Goal: Complete application form

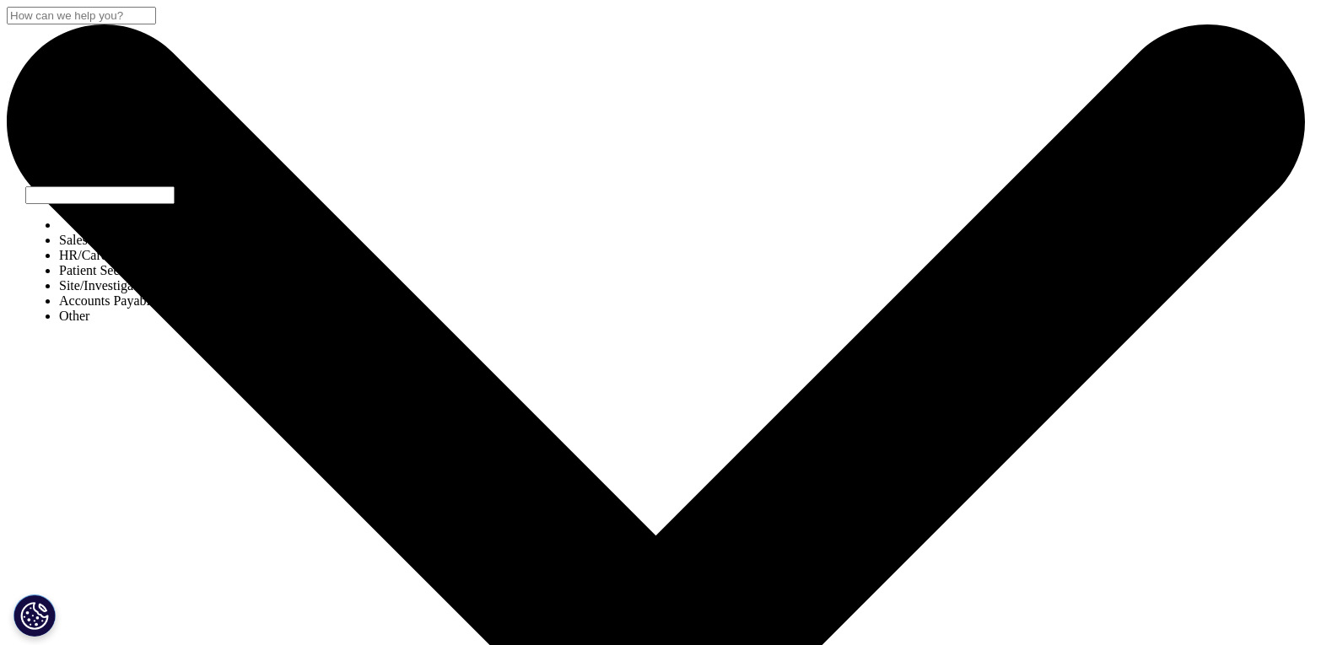
select select "Sales"
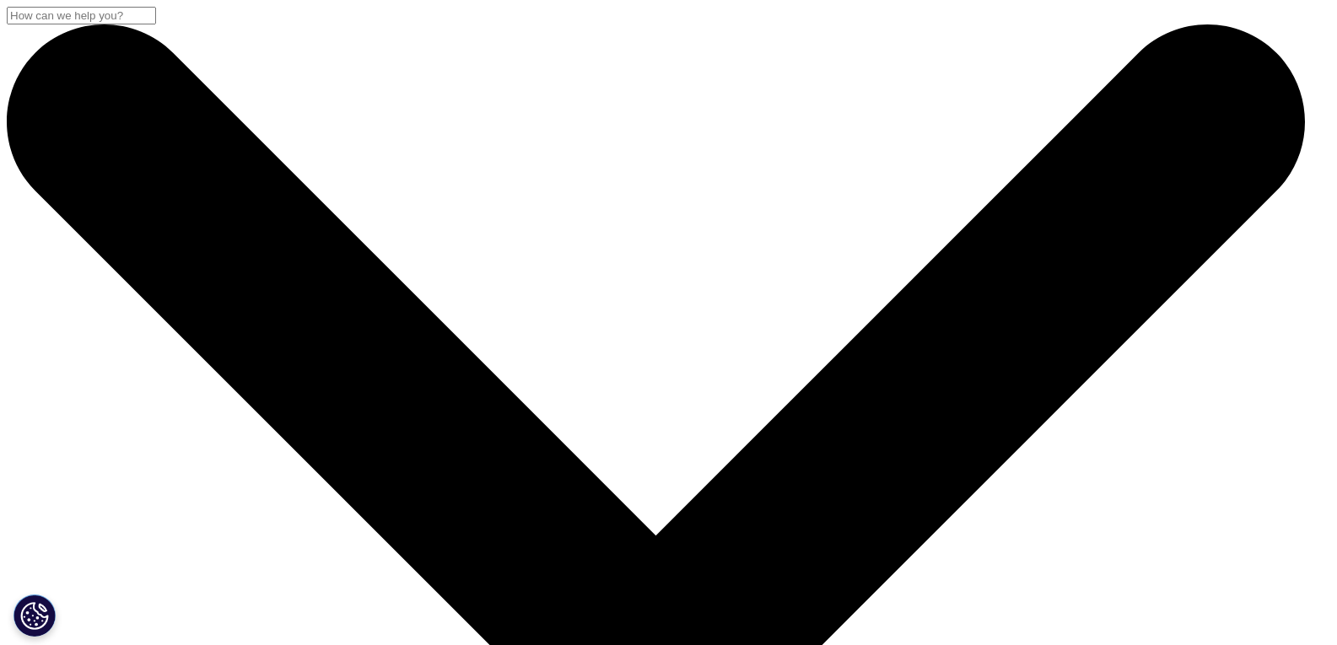
type input "Nirwin"
type input "{"
type input "p"
type input "[PERSON_NAME]"
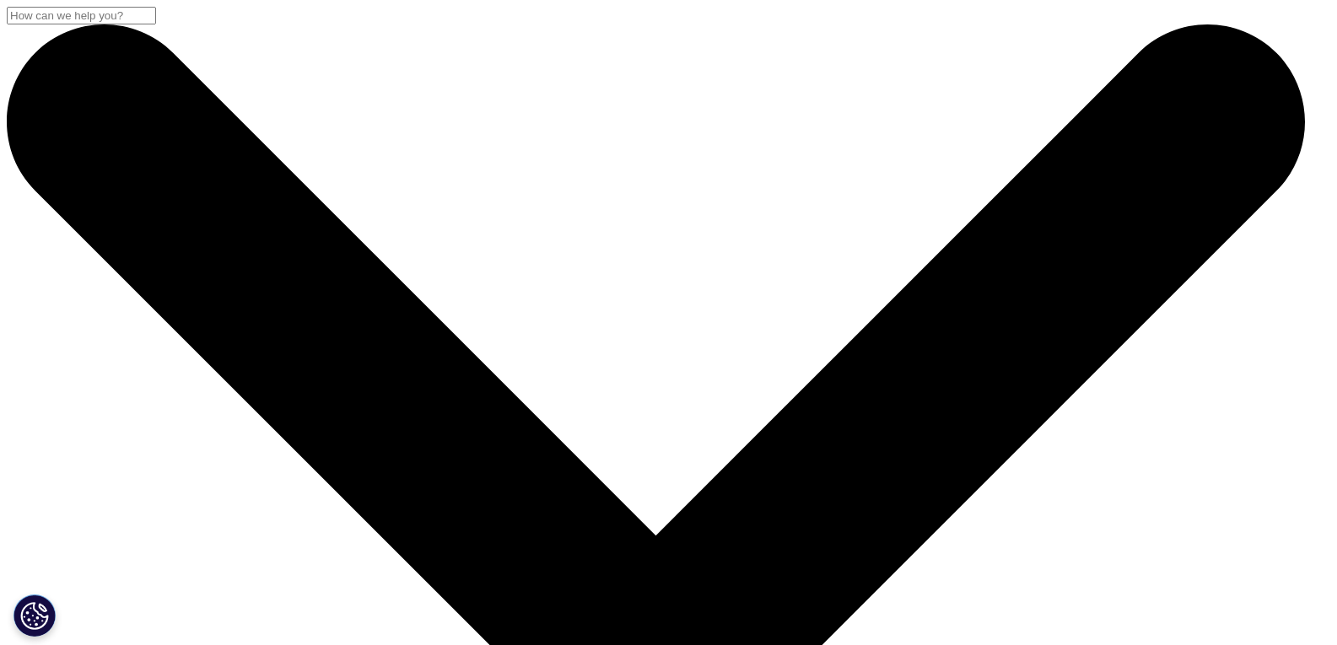
scroll to position [0, 48]
type input "Business Development Manager"
type input "Upsmart Solutions"
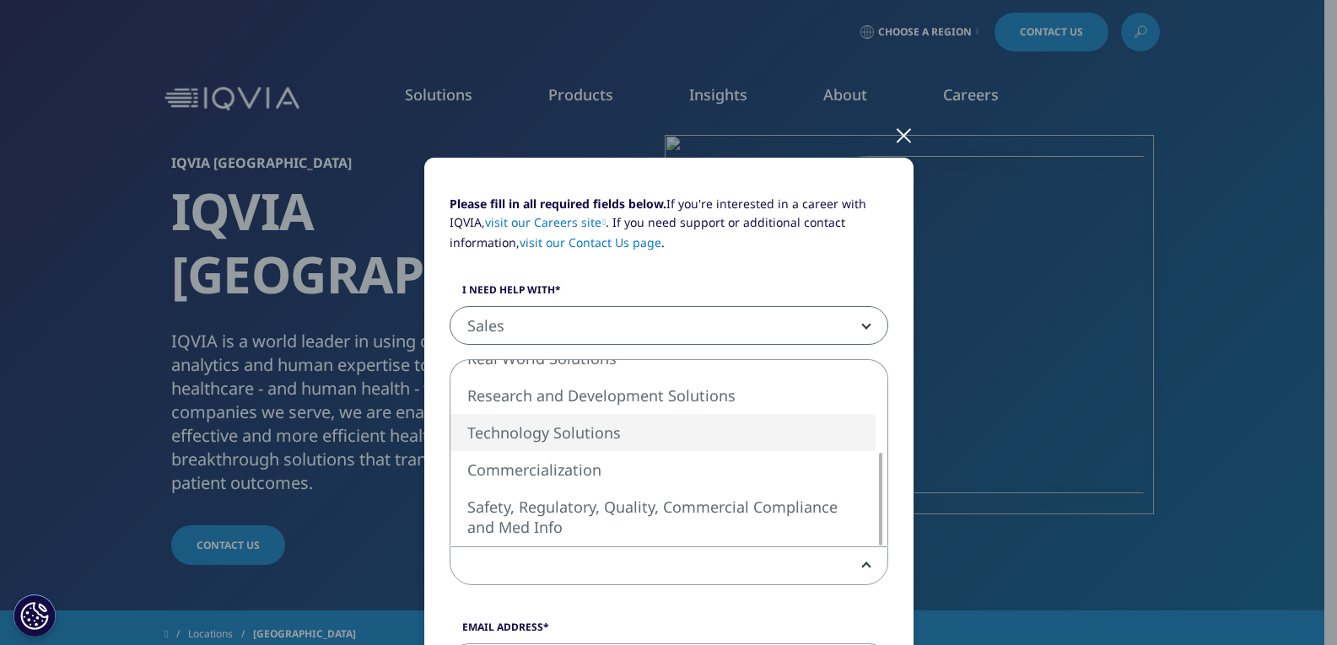
select select "Technology Solutions"
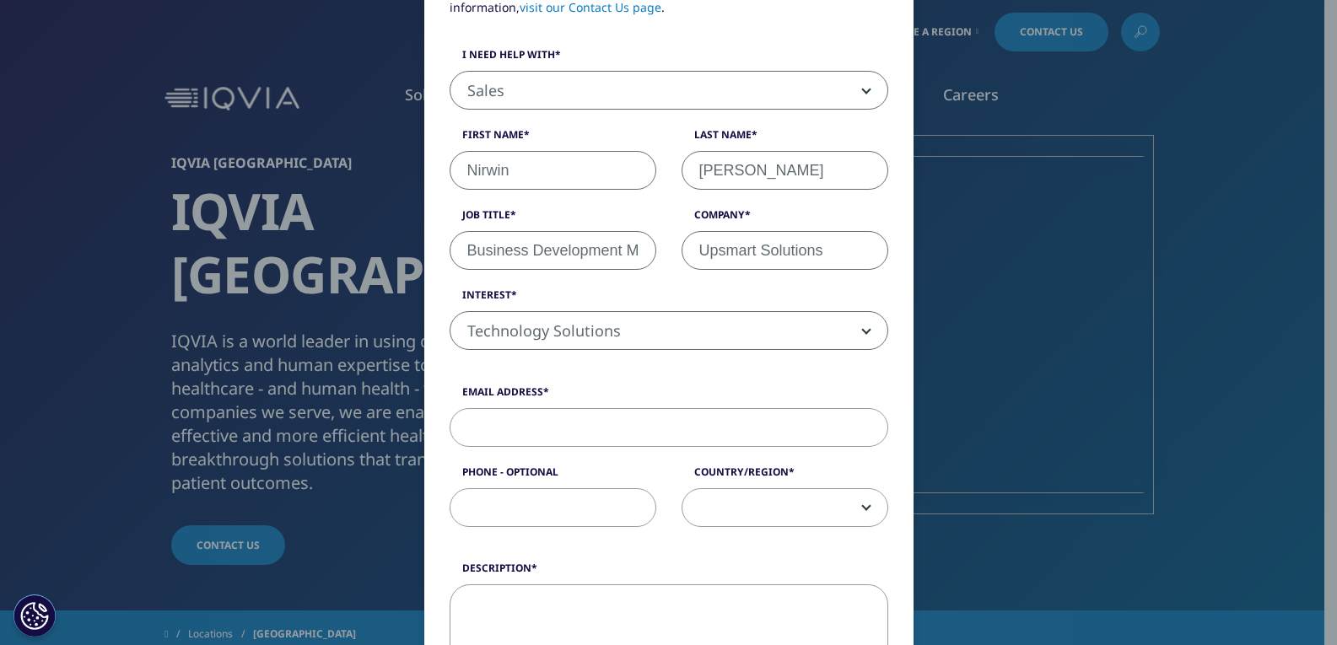
scroll to position [237, 0]
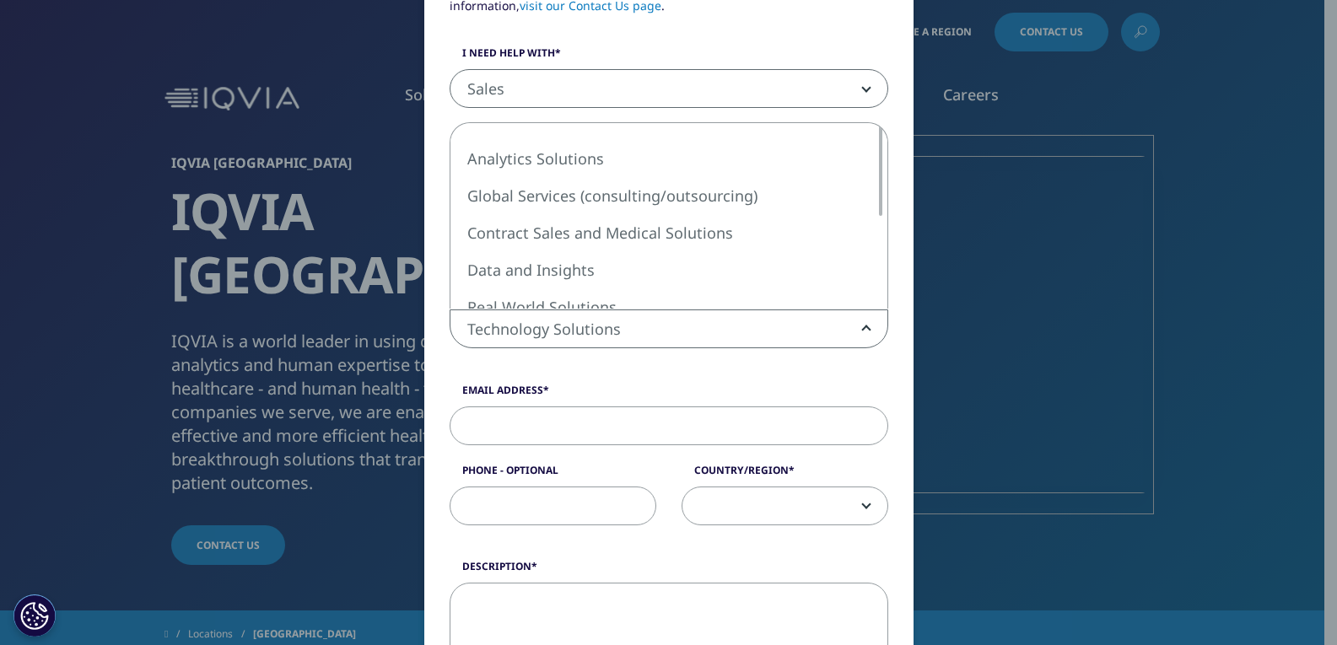
click at [842, 326] on span "Technology Solutions" at bounding box center [668, 329] width 437 height 39
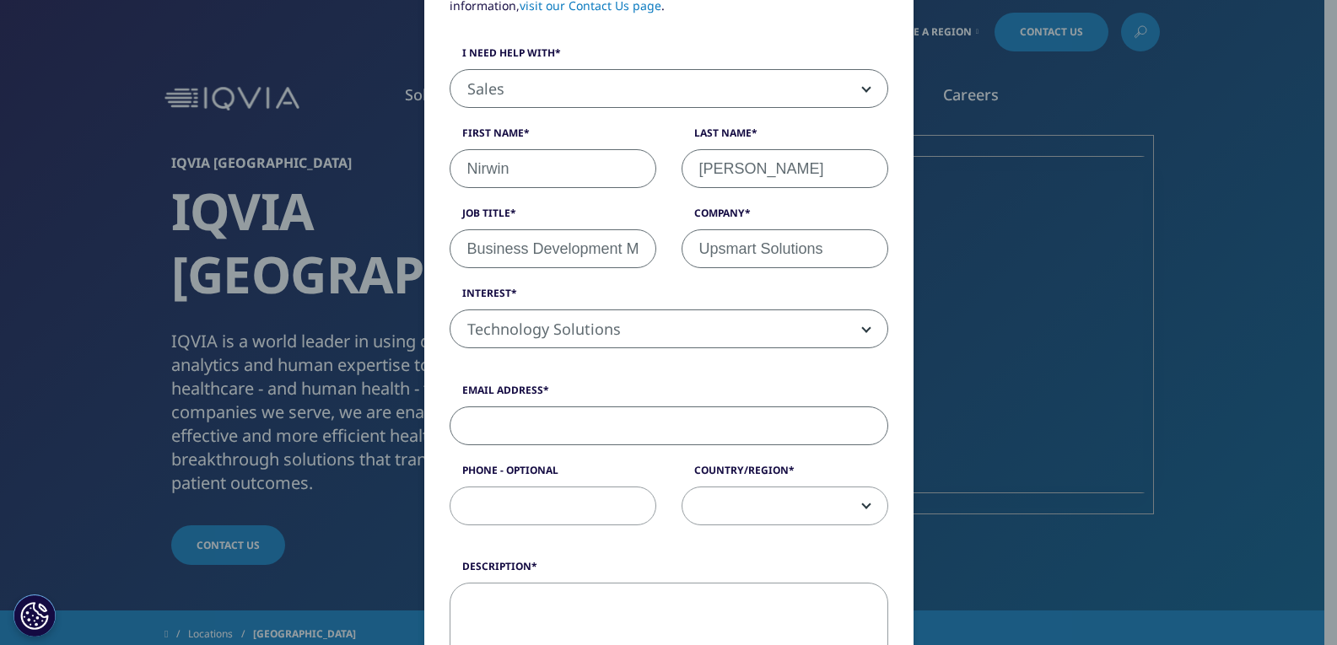
click at [579, 430] on input "Email Address" at bounding box center [669, 426] width 439 height 39
type input "[EMAIL_ADDRESS][PERSON_NAME][DOMAIN_NAME]"
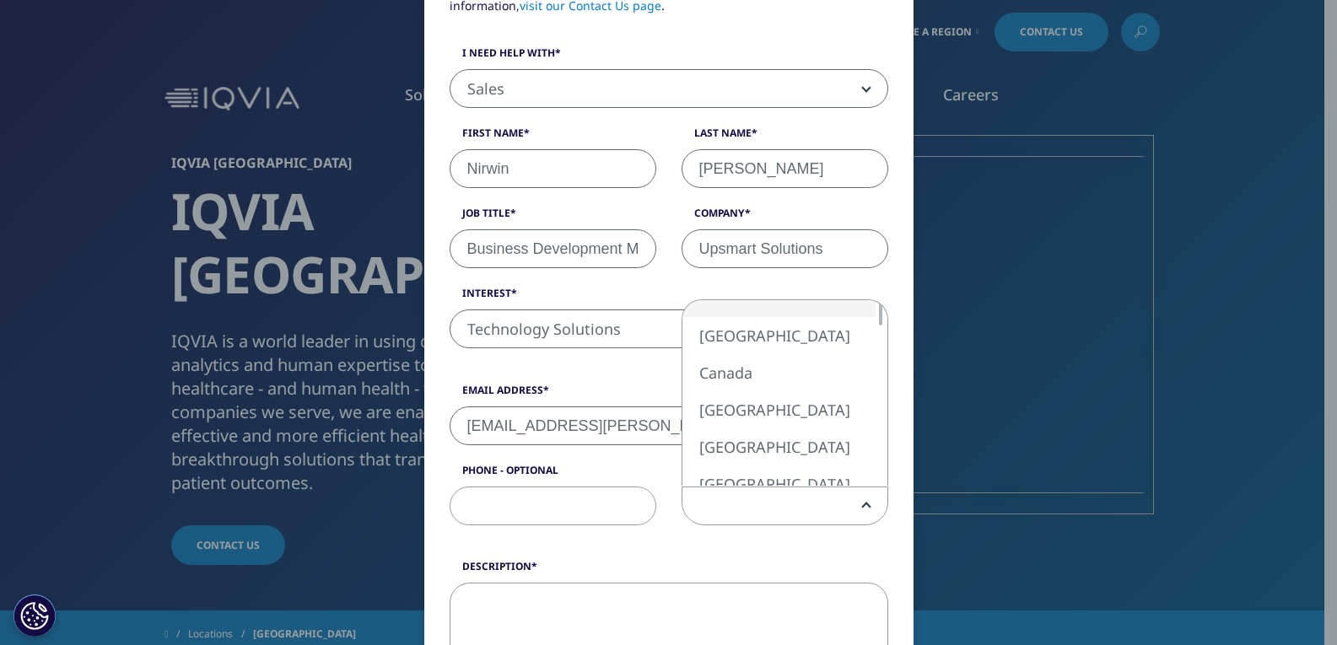
click at [792, 507] on span at bounding box center [784, 507] width 205 height 39
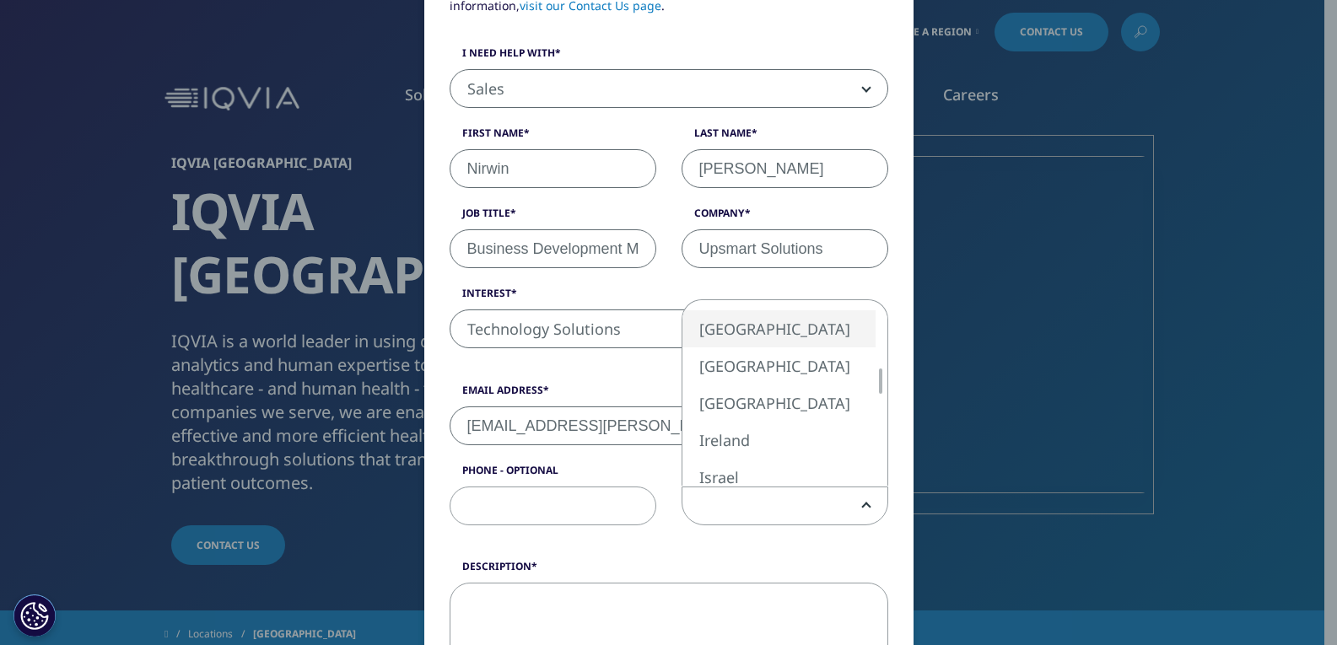
select select "[GEOGRAPHIC_DATA]"
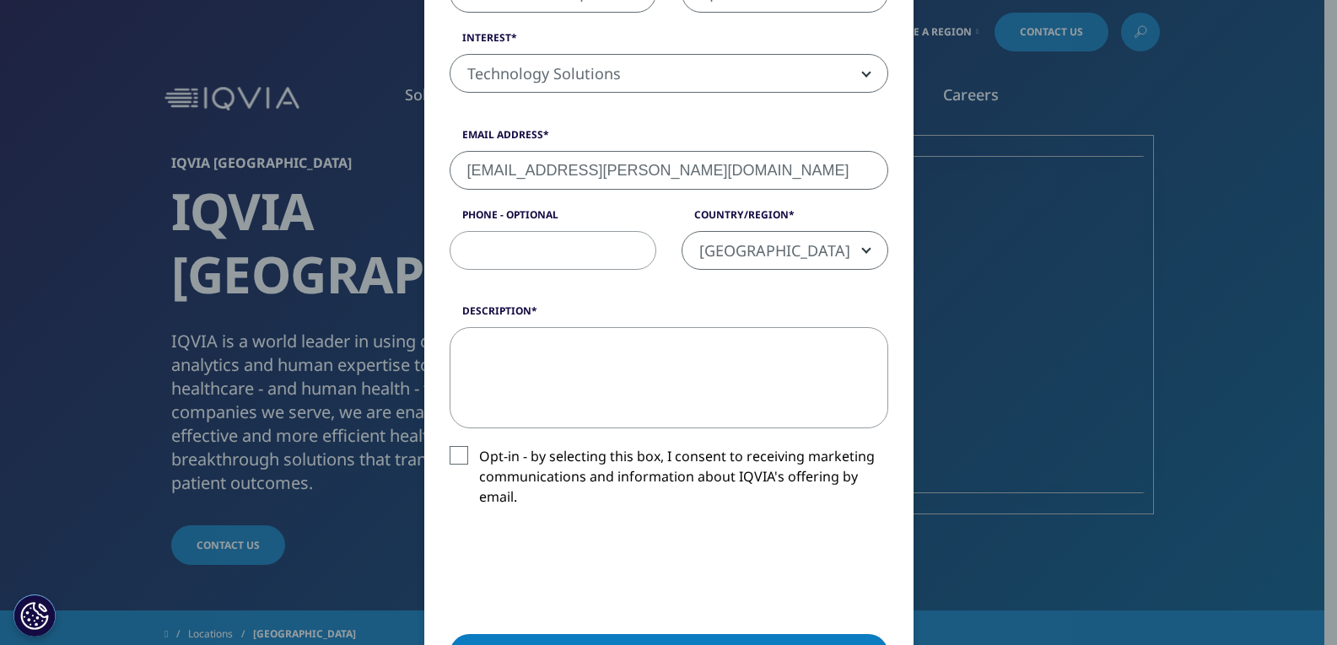
scroll to position [493, 0]
click at [707, 365] on textarea "Description" at bounding box center [669, 376] width 439 height 101
paste textarea "Most B2C companies spend heavily on customer service—staff, training, infrastru…"
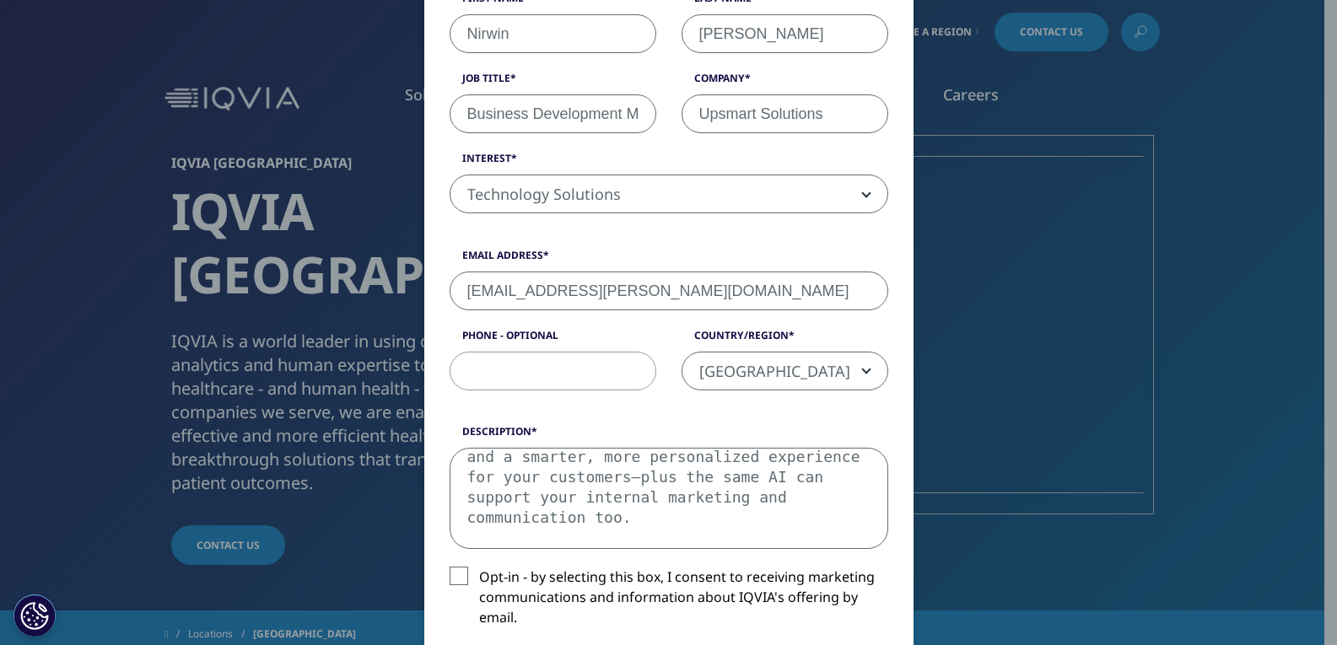
scroll to position [675, 0]
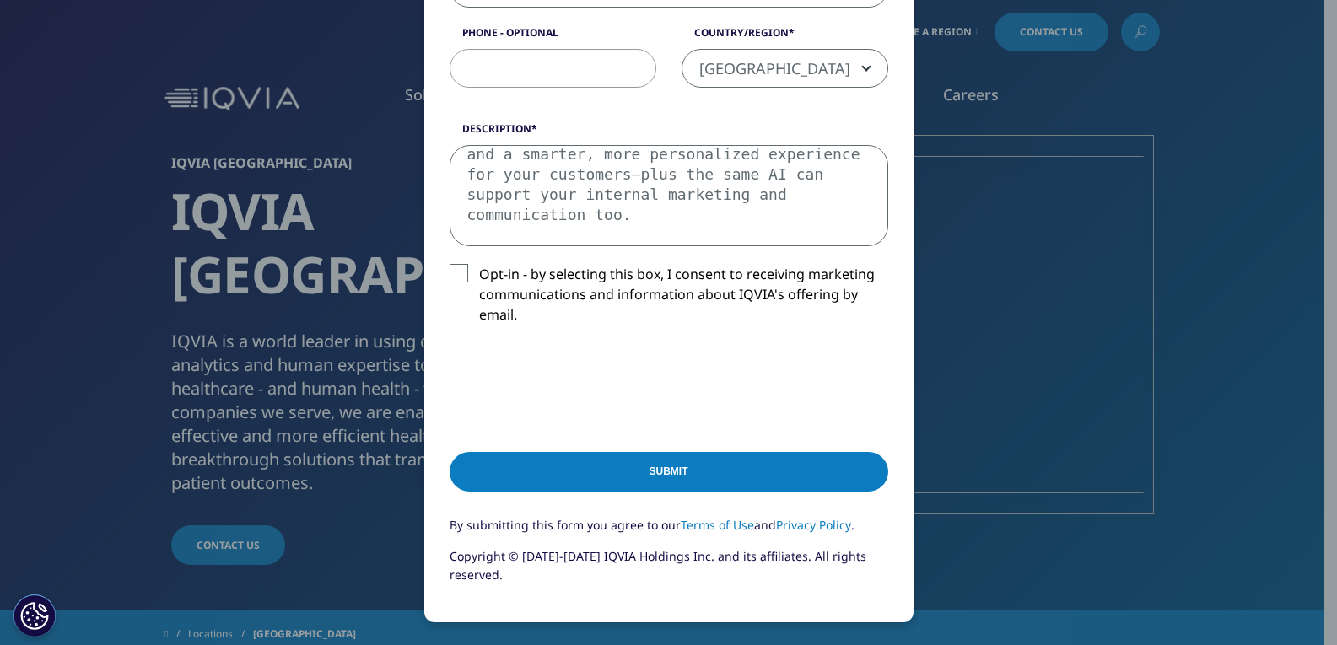
type textarea "Most B2C companies spend heavily on customer service—staff, training, infrastru…"
click at [648, 467] on input "Submit" at bounding box center [669, 472] width 439 height 40
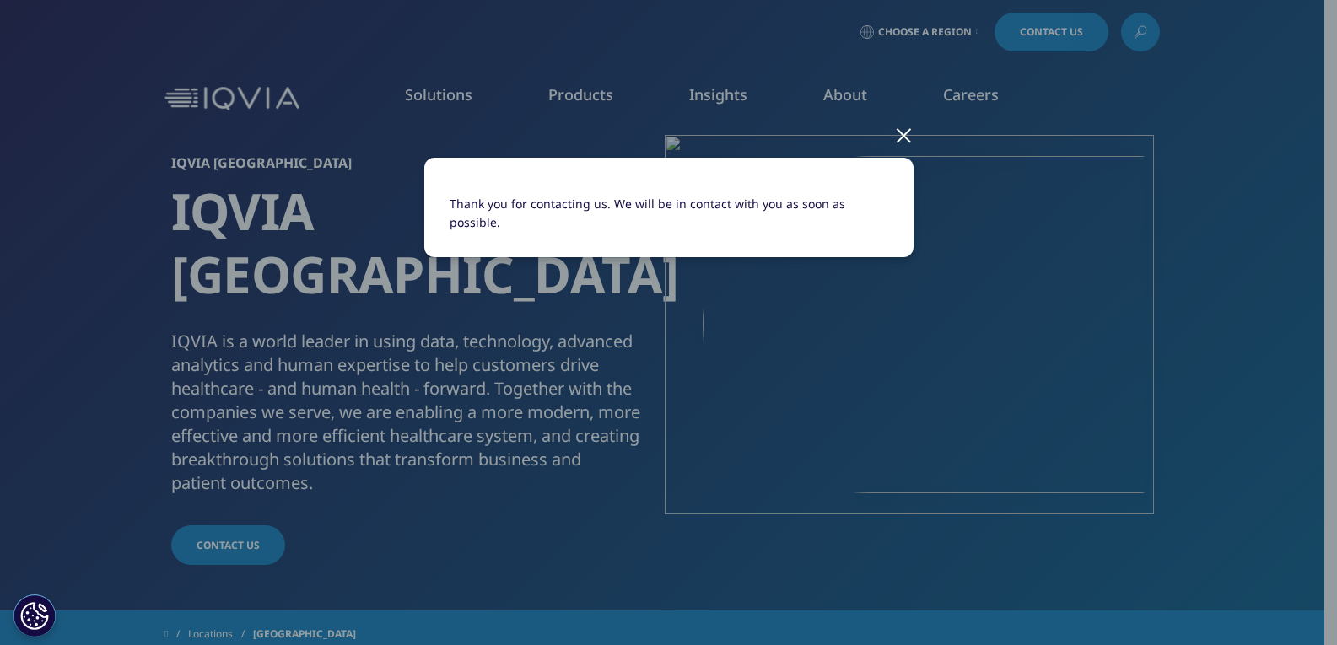
scroll to position [0, 0]
